Goal: Task Accomplishment & Management: Use online tool/utility

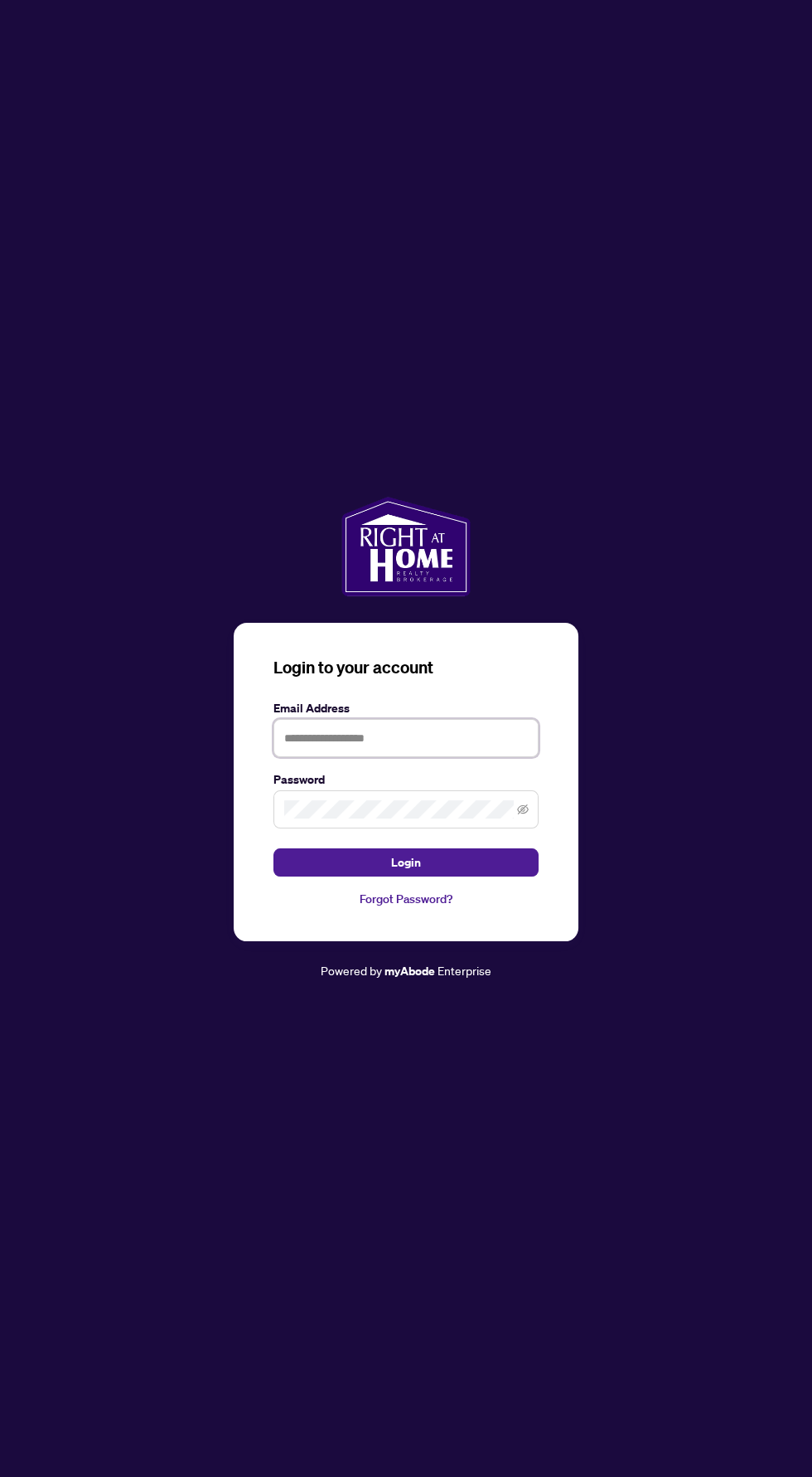
click at [337, 757] on input "text" at bounding box center [406, 738] width 265 height 38
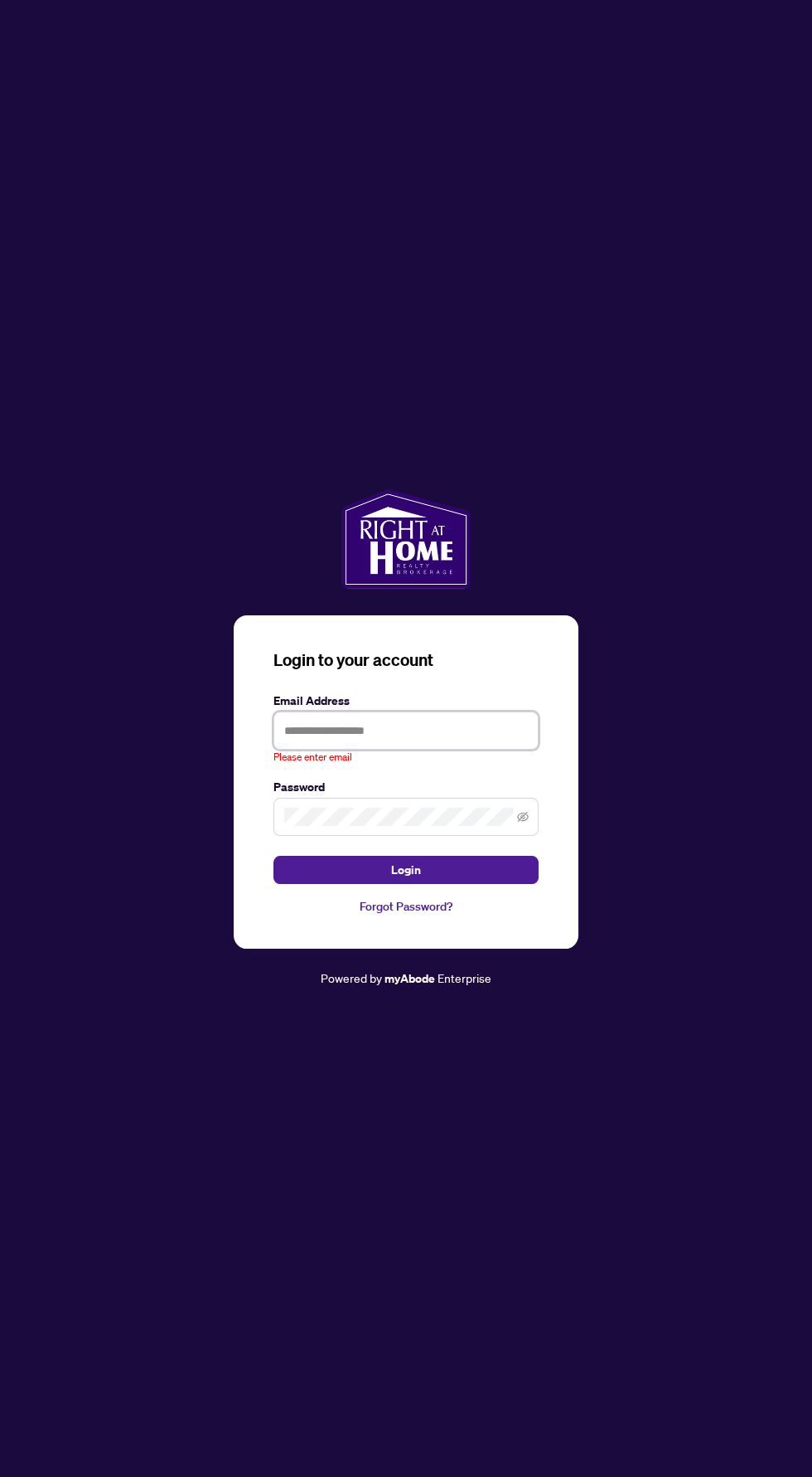
type input "**********"
click at [273, 856] on button "Login" at bounding box center [406, 869] width 265 height 28
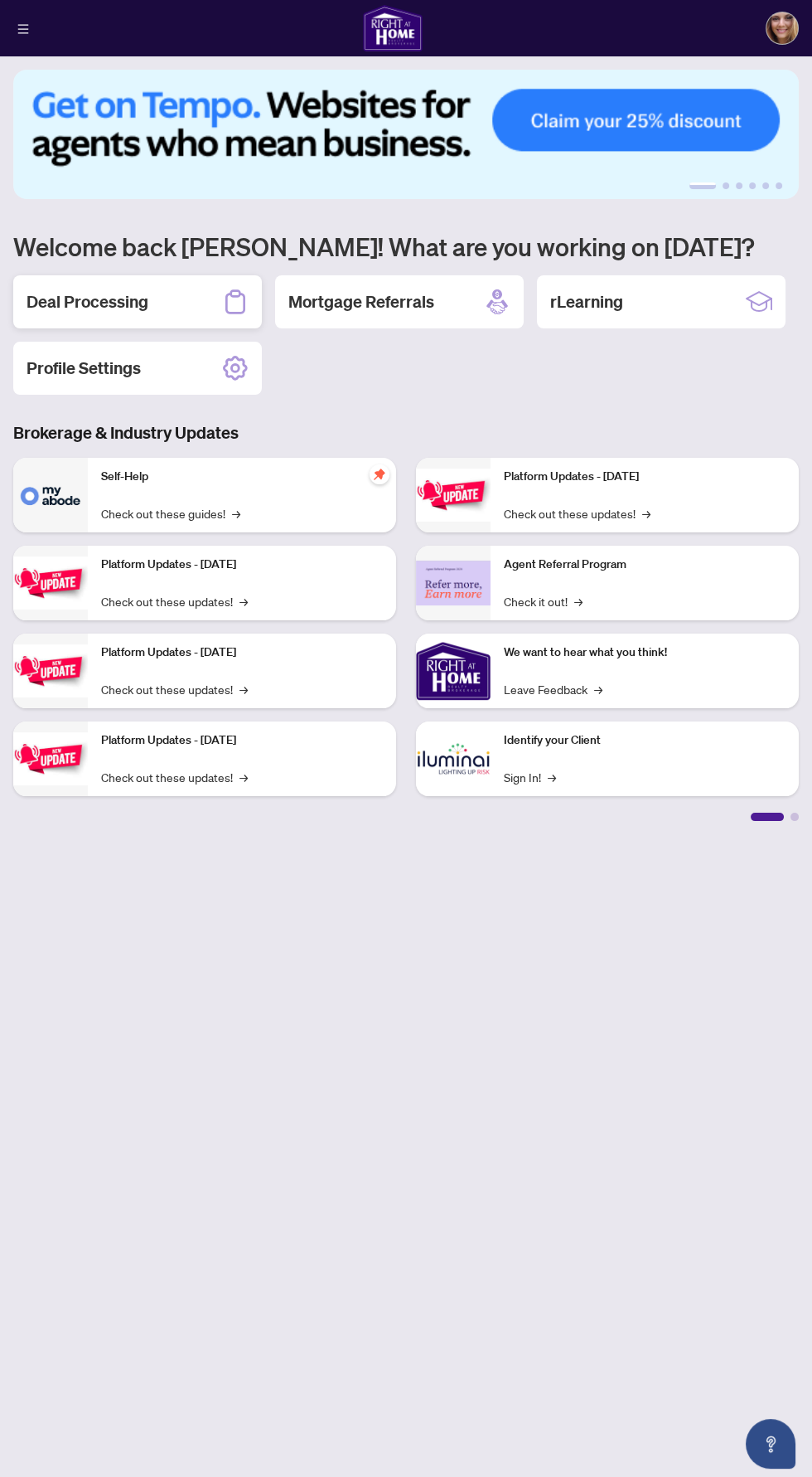
click at [46, 301] on h2 "Deal Processing" at bounding box center [87, 301] width 121 height 23
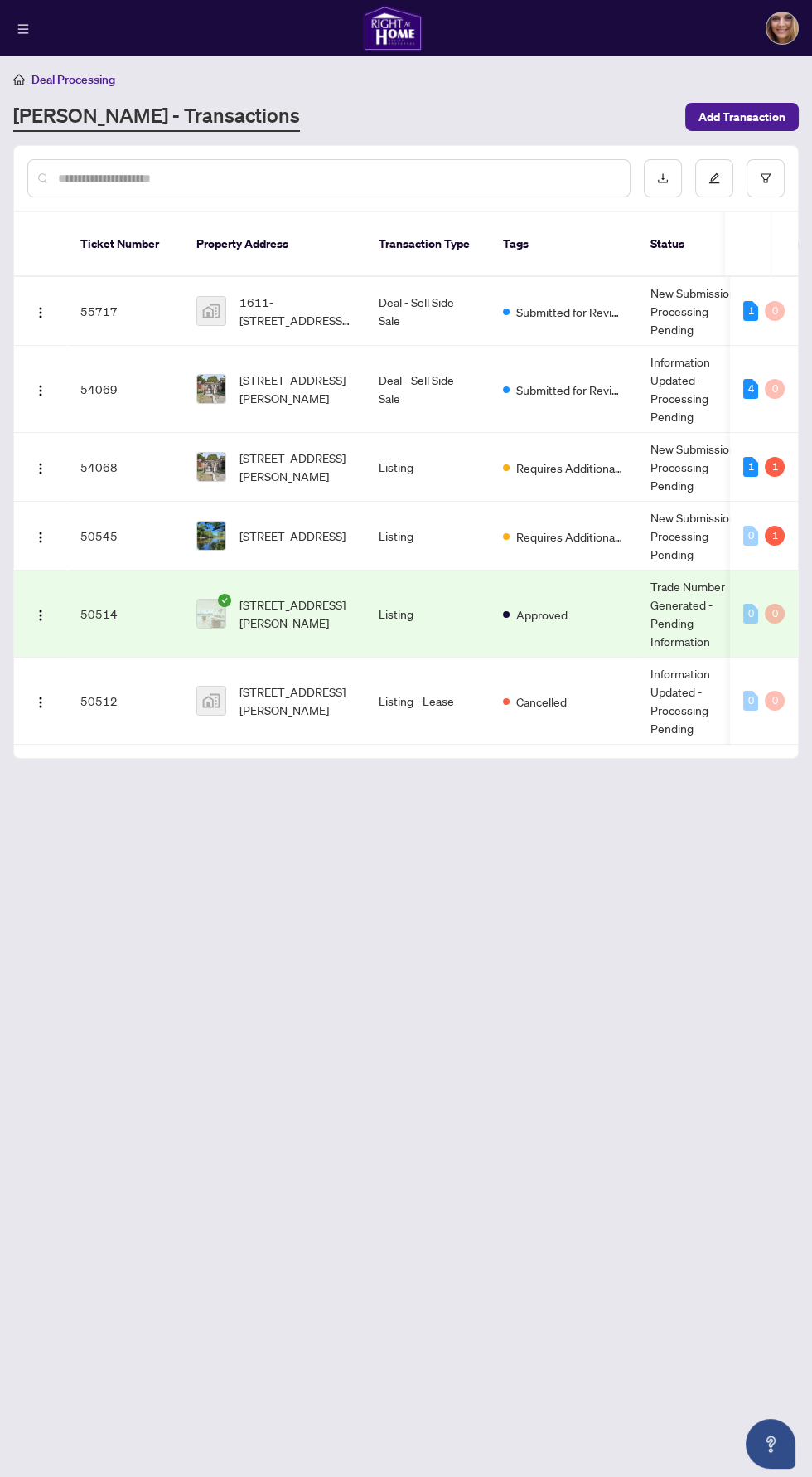
click at [770, 457] on div "1" at bounding box center [775, 467] width 20 height 20
click at [765, 408] on div "Pending requirements: 1" at bounding box center [752, 413] width 121 height 26
